Goal: Task Accomplishment & Management: Manage account settings

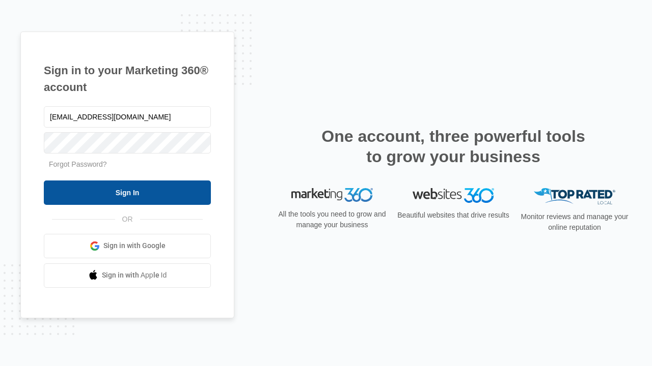
click at [127, 192] on input "Sign In" at bounding box center [127, 193] width 167 height 24
